Goal: Task Accomplishment & Management: Complete application form

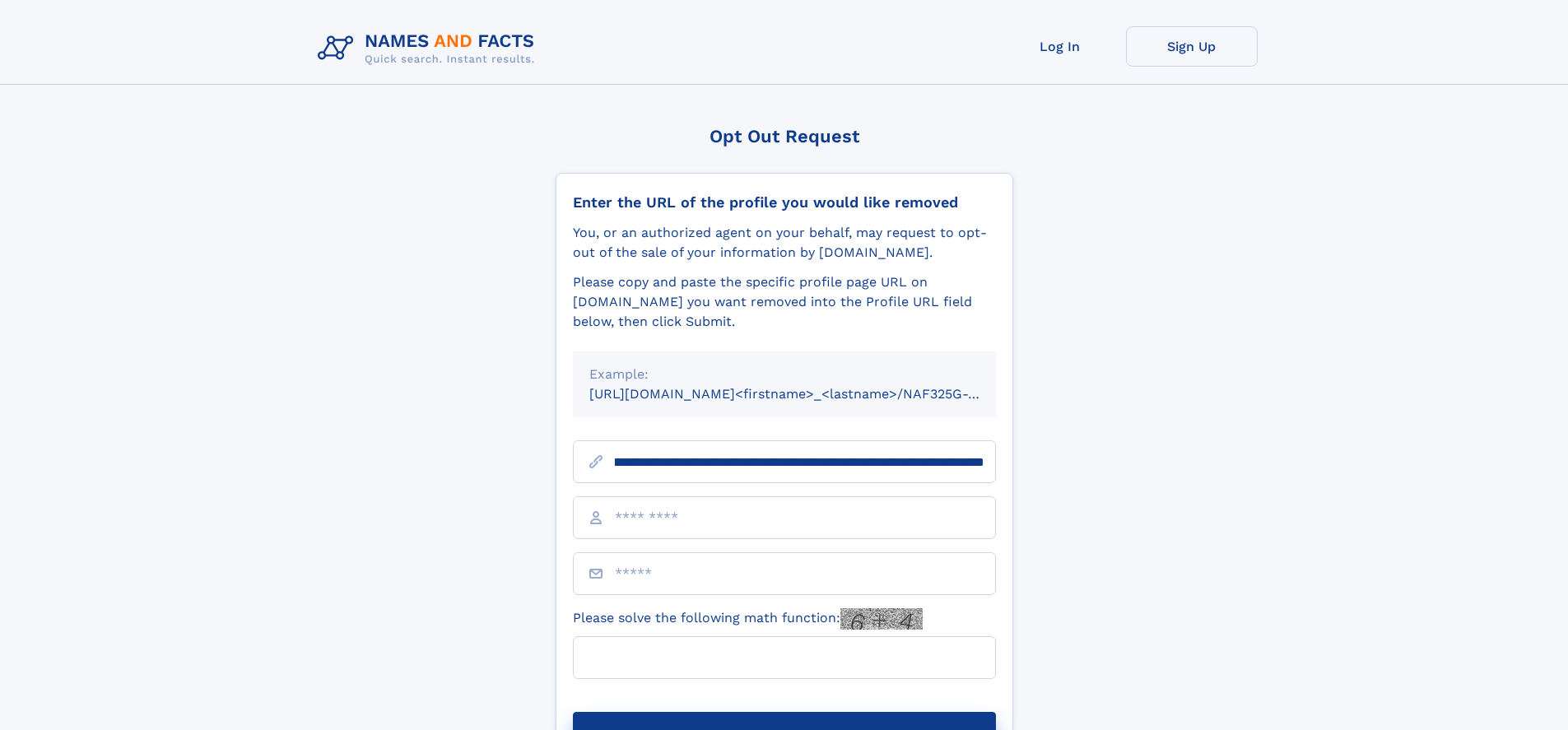
scroll to position [0, 226]
type input "**********"
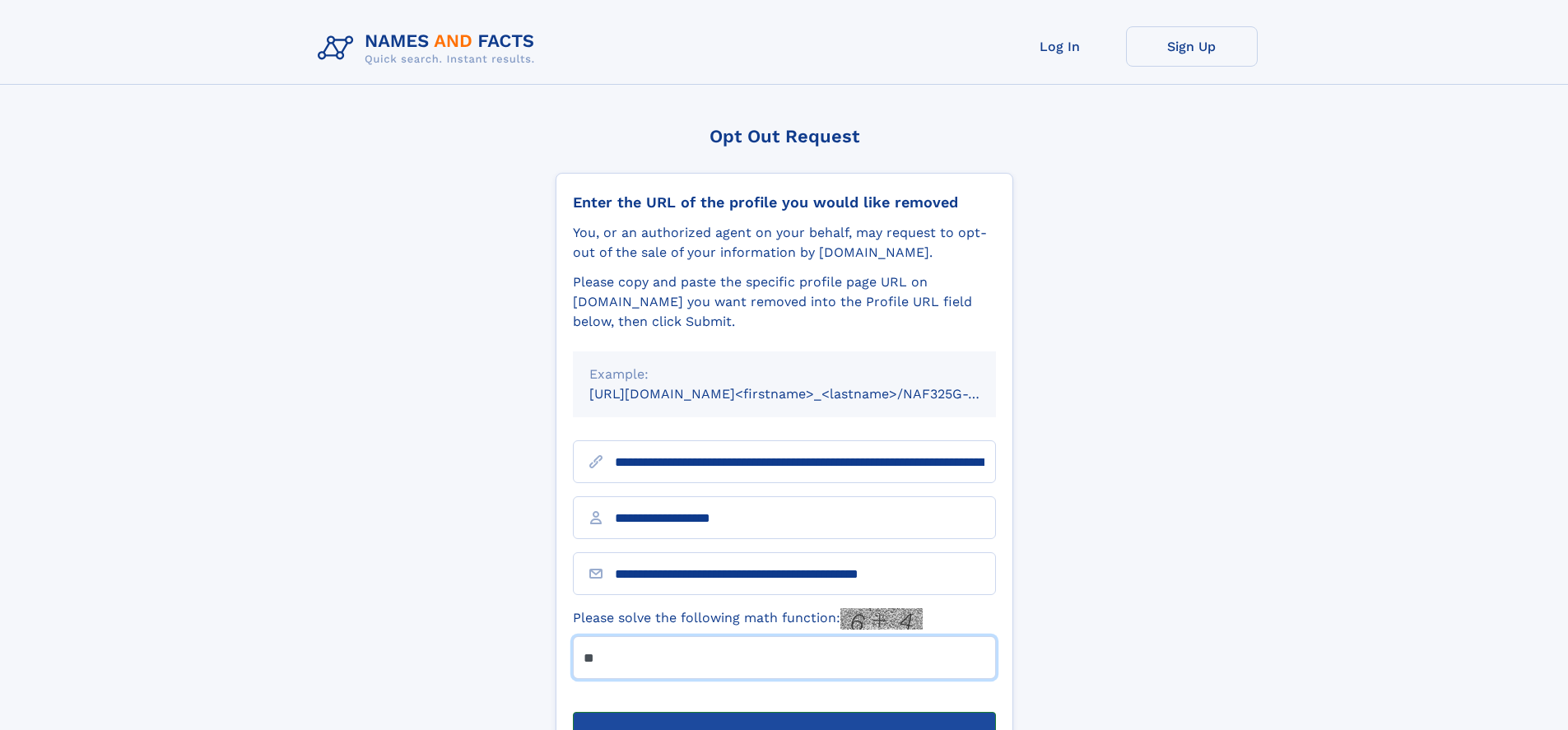
type input "**"
click at [784, 712] on button "Submit Opt Out Request" at bounding box center [784, 738] width 423 height 53
